Goal: Navigation & Orientation: Find specific page/section

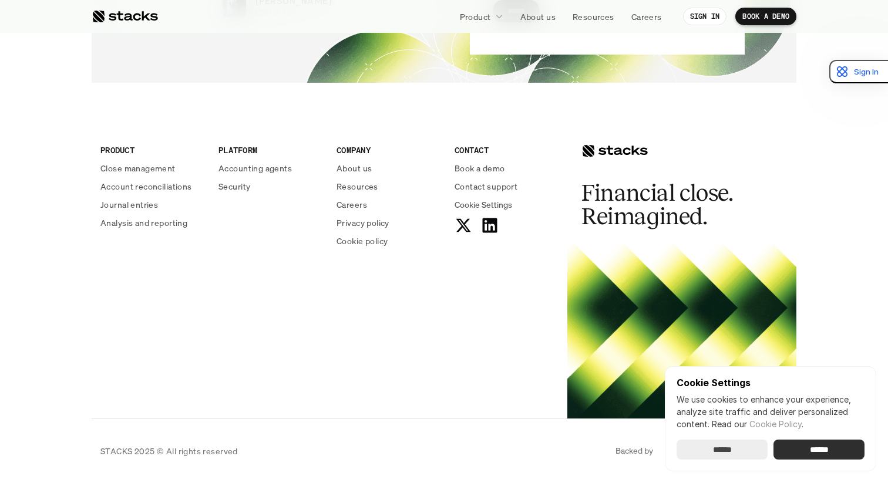
click at [774, 460] on div "Cookie Settings We use cookies to enhance your experience, analyze site traffic…" at bounding box center [770, 418] width 211 height 105
click at [791, 455] on input "******" at bounding box center [818, 450] width 91 height 20
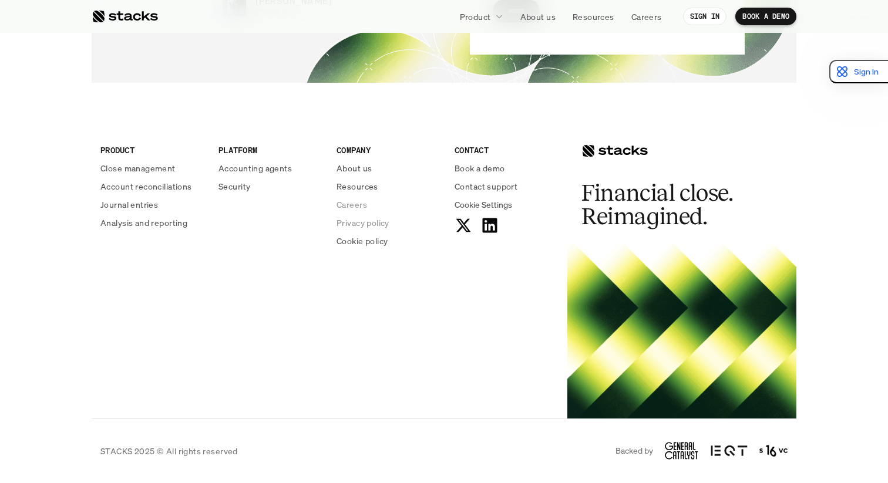
click at [359, 220] on p "Privacy policy" at bounding box center [362, 223] width 53 height 12
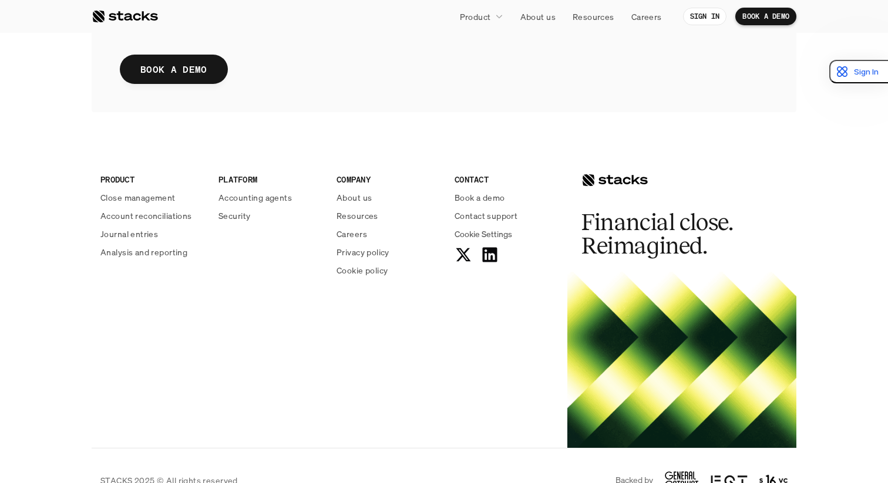
scroll to position [2745, 0]
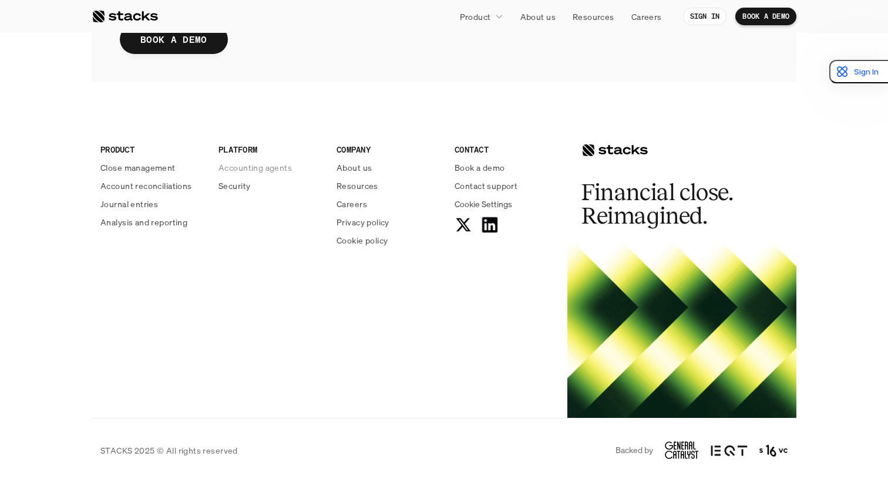
click at [482, 220] on use at bounding box center [489, 224] width 15 height 15
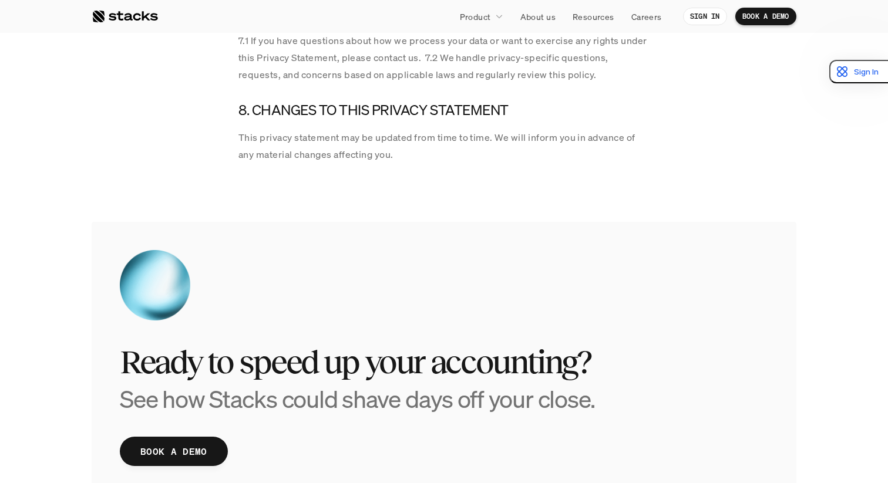
scroll to position [2479, 0]
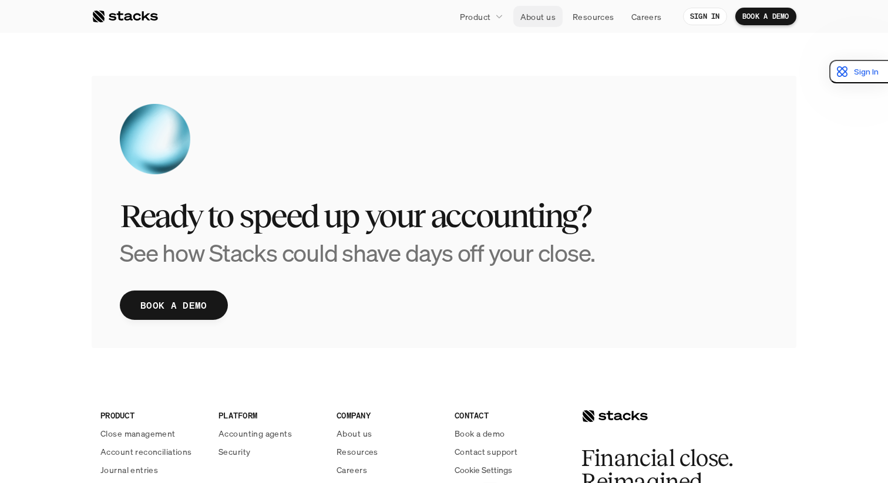
click at [550, 15] on p "About us" at bounding box center [537, 17] width 35 height 12
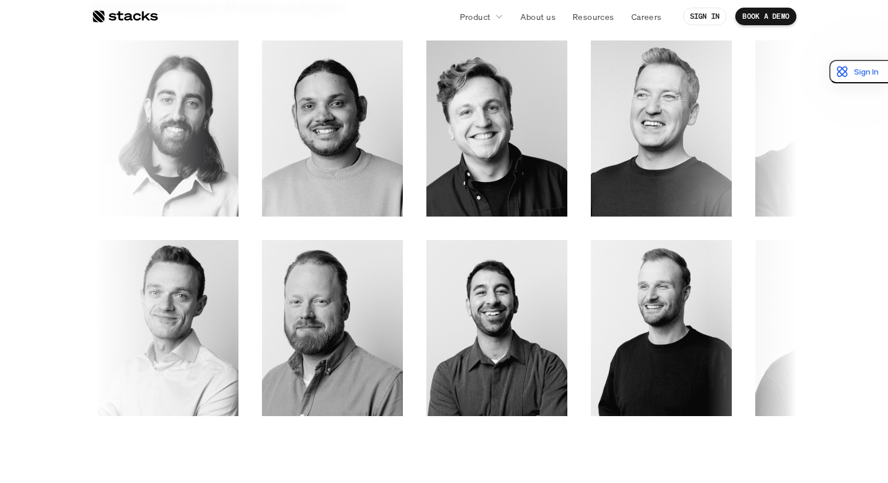
scroll to position [2053, 0]
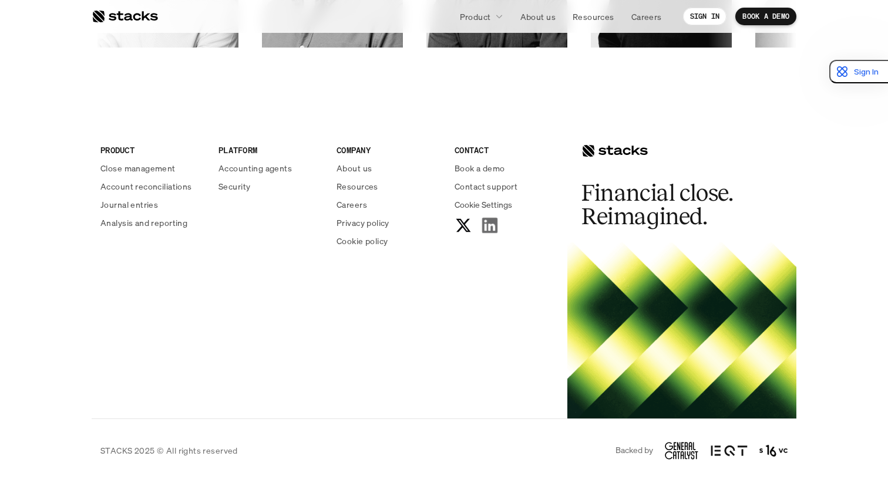
click at [486, 231] on use at bounding box center [489, 225] width 15 height 15
